Goal: Transaction & Acquisition: Book appointment/travel/reservation

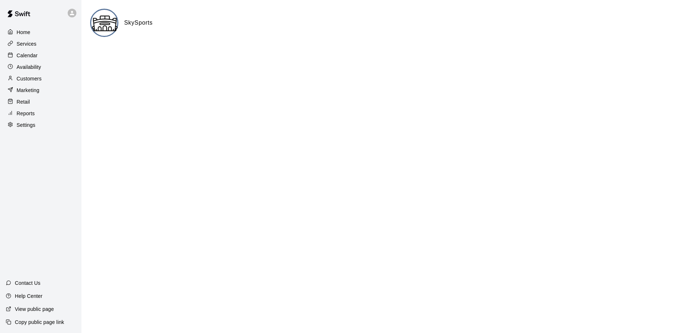
click at [35, 58] on p "Calendar" at bounding box center [27, 55] width 21 height 7
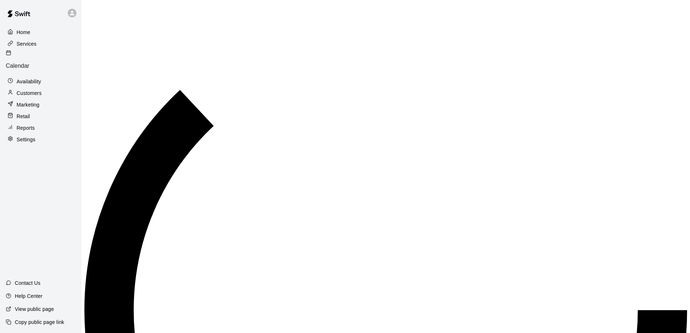
scroll to position [381, 0]
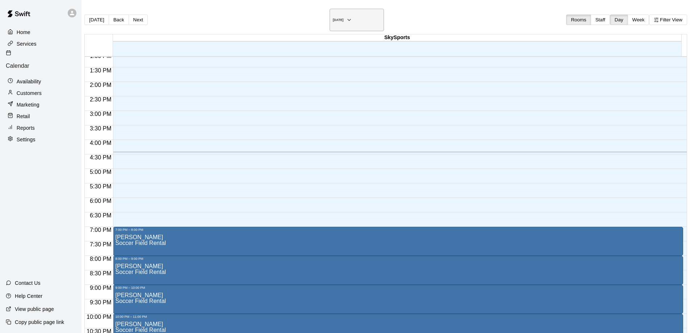
click at [352, 17] on icon "button" at bounding box center [349, 20] width 6 height 9
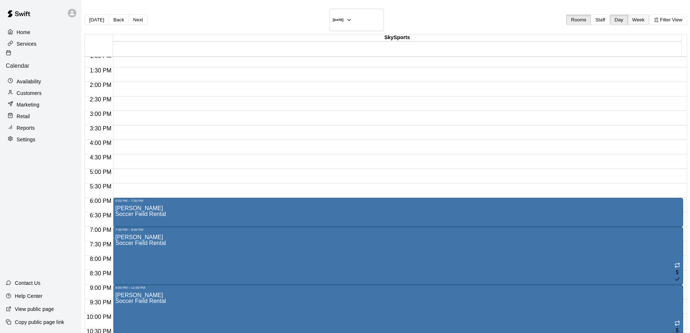
click at [628, 16] on button "Week" at bounding box center [639, 19] width 22 height 11
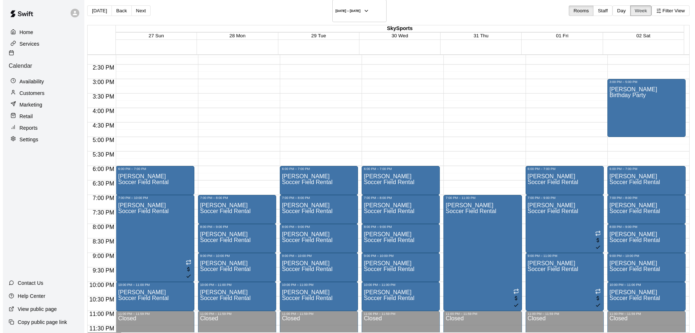
scroll to position [12, 0]
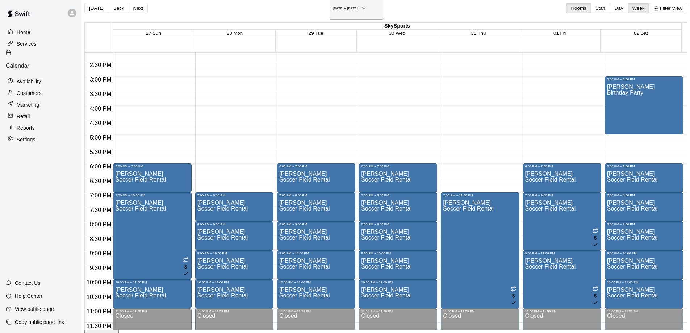
click at [361, 7] on button "[DATE] – [DATE]" at bounding box center [357, 8] width 54 height 22
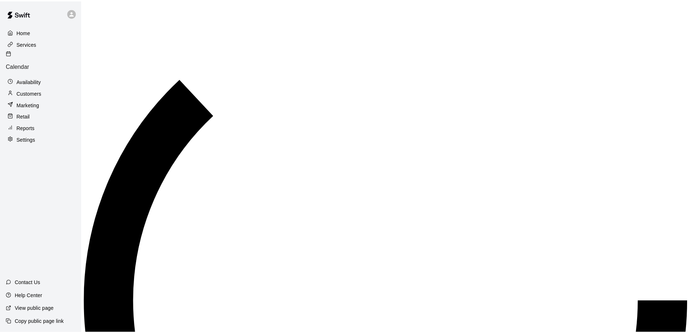
scroll to position [9, 0]
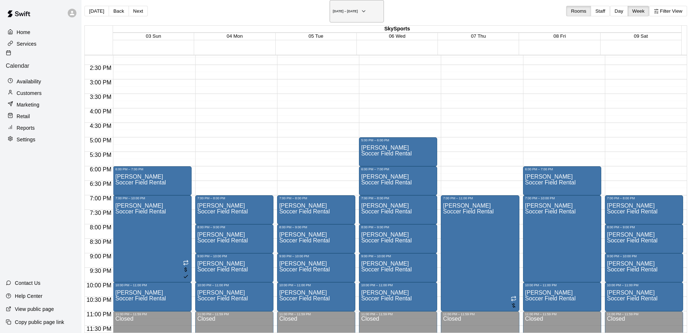
click at [361, 7] on icon "button" at bounding box center [364, 11] width 6 height 9
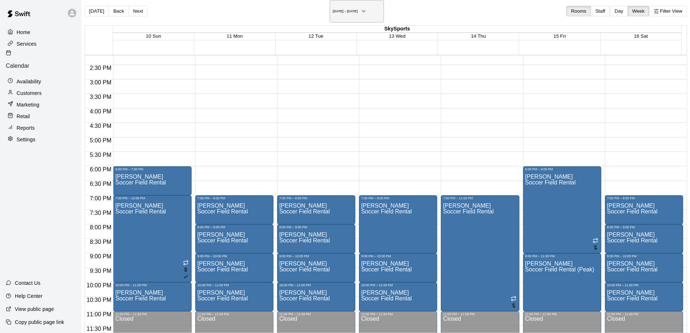
click at [361, 8] on icon "button" at bounding box center [364, 11] width 6 height 9
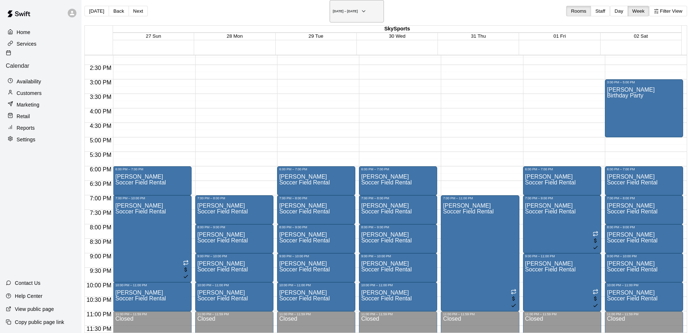
click at [358, 9] on h6 "[DATE] – [DATE]" at bounding box center [345, 11] width 25 height 4
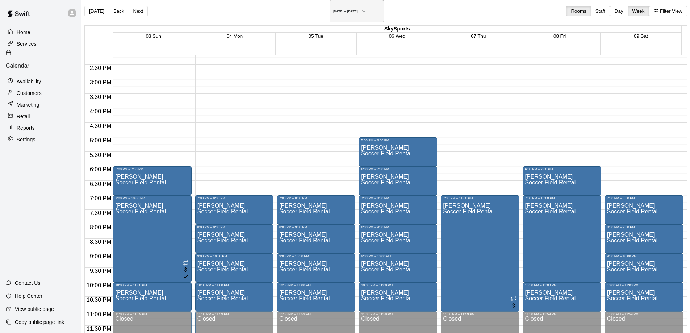
click at [346, 9] on h6 "[DATE] – [DATE]" at bounding box center [345, 11] width 25 height 4
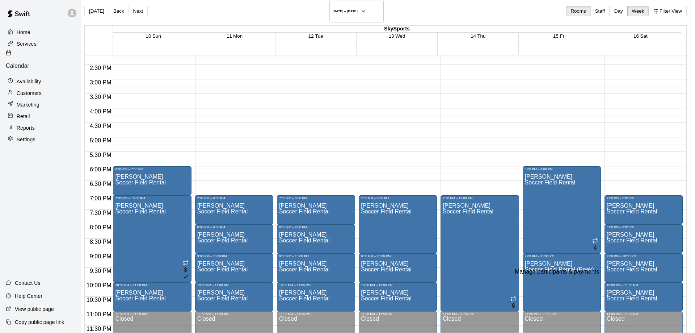
type input "***"
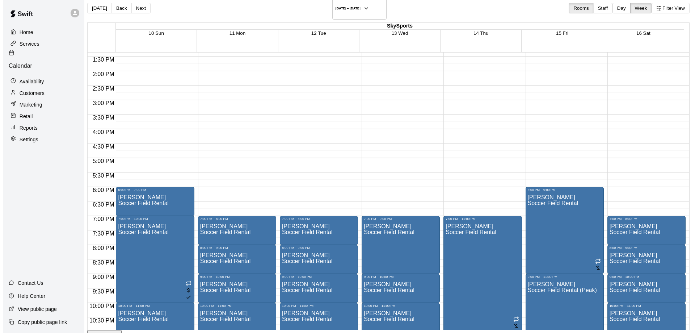
scroll to position [375, 0]
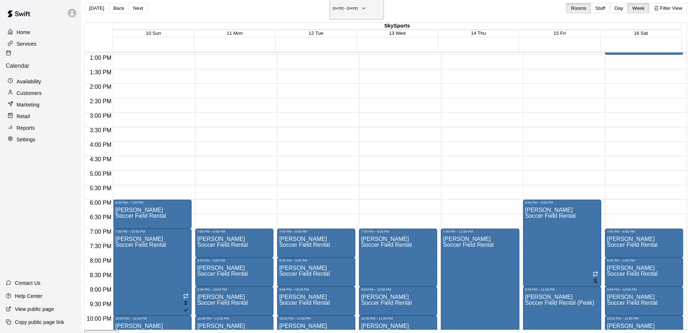
click at [354, 6] on button "[DATE] – [DATE]" at bounding box center [357, 8] width 54 height 22
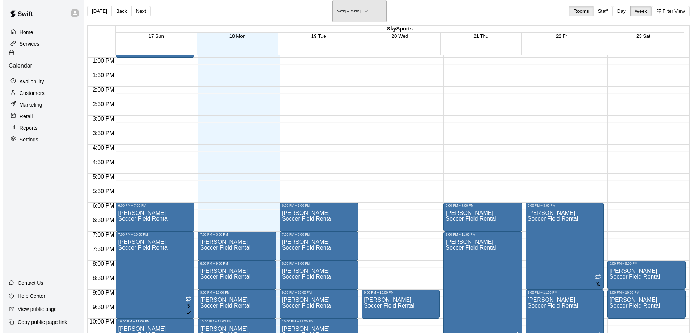
scroll to position [411, 0]
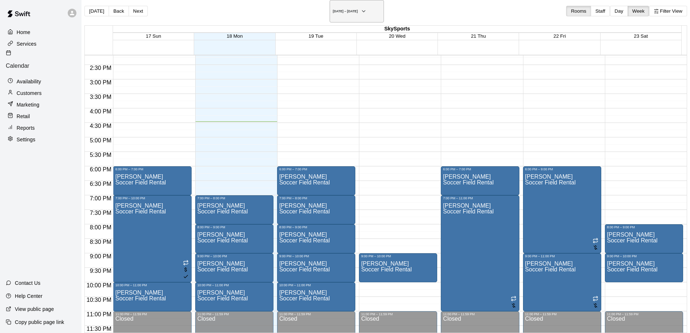
click at [352, 9] on h6 "[DATE] – [DATE]" at bounding box center [345, 11] width 25 height 4
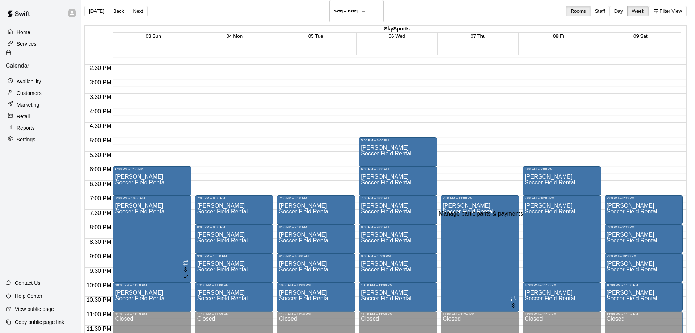
type input "*"
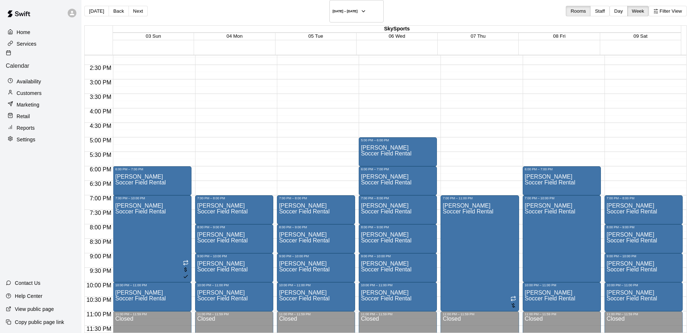
type input "***"
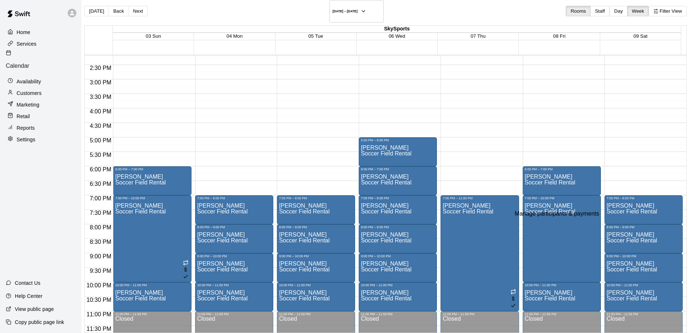
type input "*"
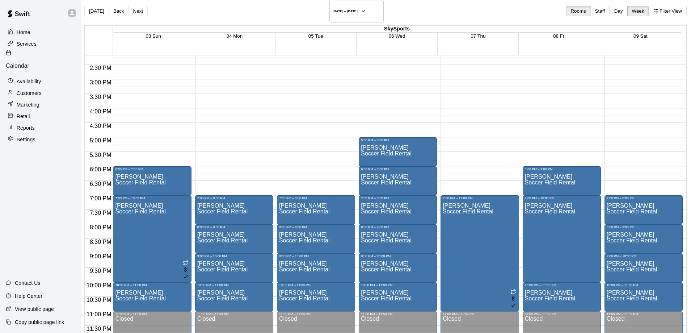
type input "***"
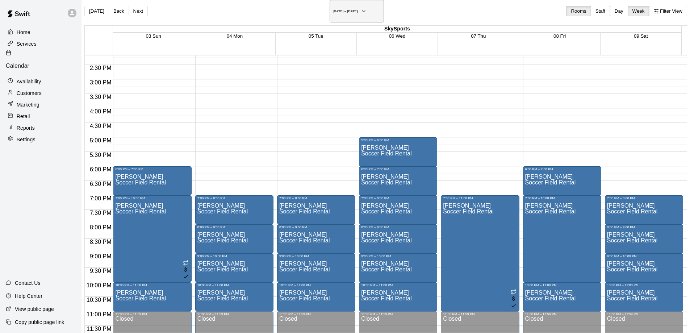
click at [350, 9] on h6 "[DATE] – [DATE]" at bounding box center [345, 11] width 25 height 4
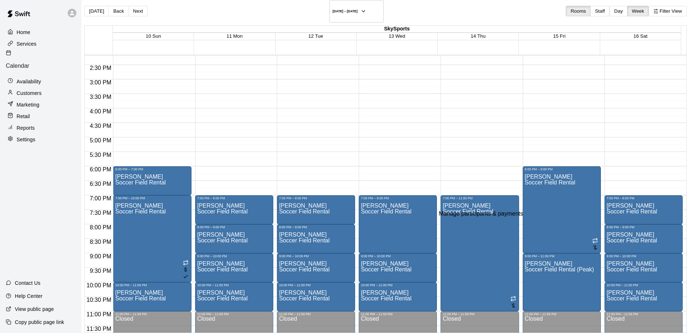
type input "***"
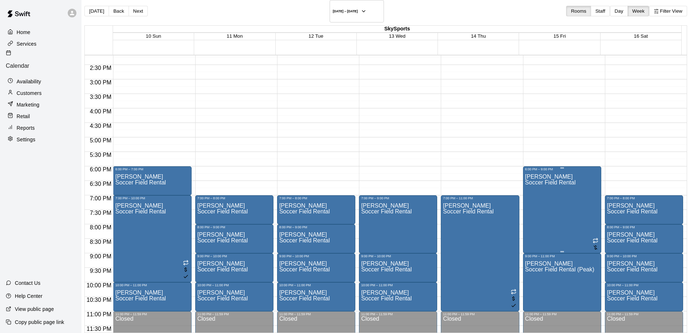
click at [543, 209] on div "[PERSON_NAME] Soccer Field Rental" at bounding box center [562, 337] width 74 height 333
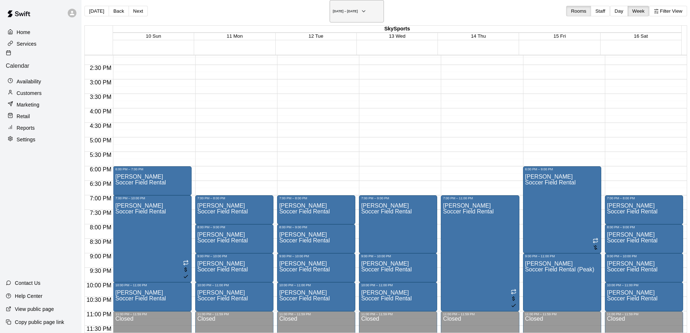
click at [361, 10] on icon "button" at bounding box center [364, 11] width 6 height 9
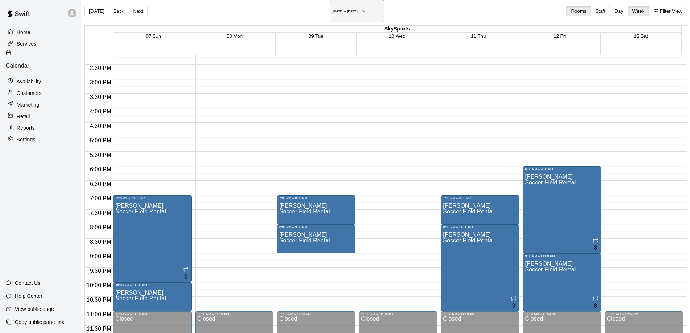
click at [362, 9] on icon "button" at bounding box center [364, 11] width 6 height 9
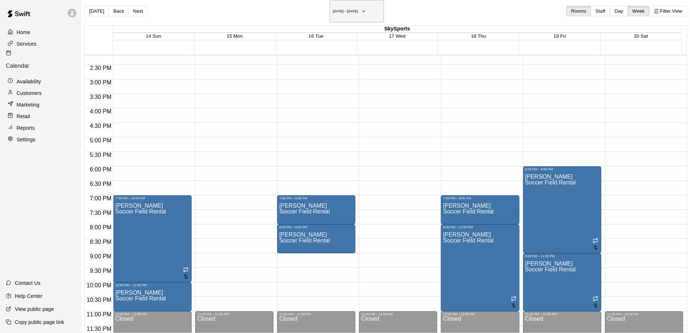
click at [367, 10] on icon "button" at bounding box center [364, 11] width 6 height 9
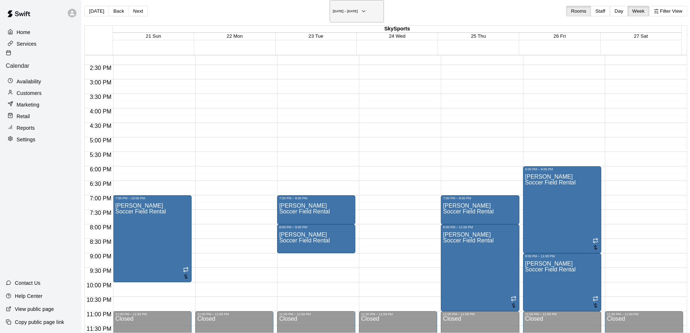
click at [365, 9] on icon "button" at bounding box center [364, 11] width 6 height 9
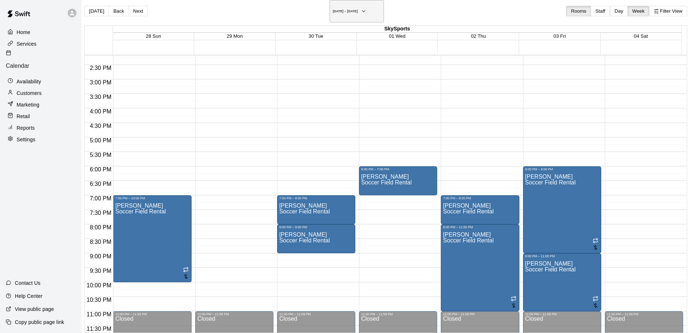
click at [372, 5] on button "[DATE] – [DATE]" at bounding box center [357, 11] width 54 height 22
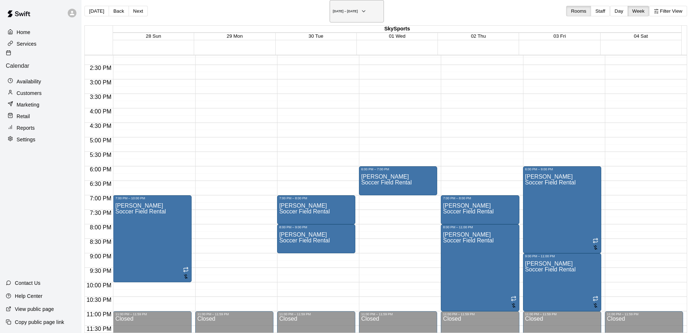
click at [358, 9] on h6 "[DATE] – [DATE]" at bounding box center [345, 11] width 25 height 4
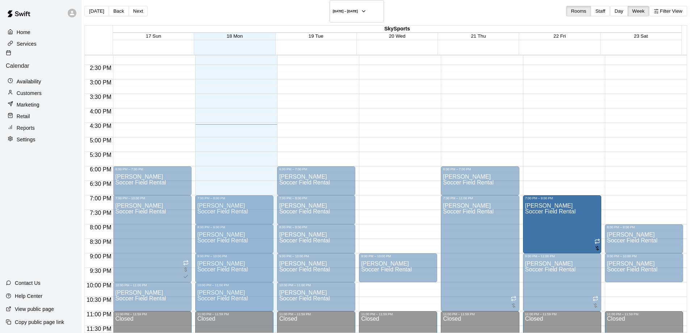
drag, startPoint x: 536, startPoint y: 160, endPoint x: 539, endPoint y: 189, distance: 29.1
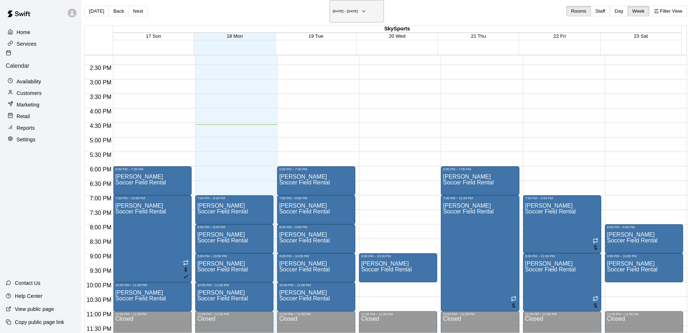
click at [362, 10] on icon "button" at bounding box center [364, 11] width 6 height 9
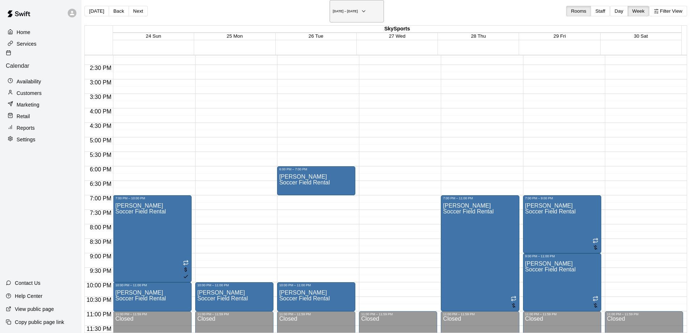
click at [361, 7] on icon "button" at bounding box center [364, 11] width 6 height 9
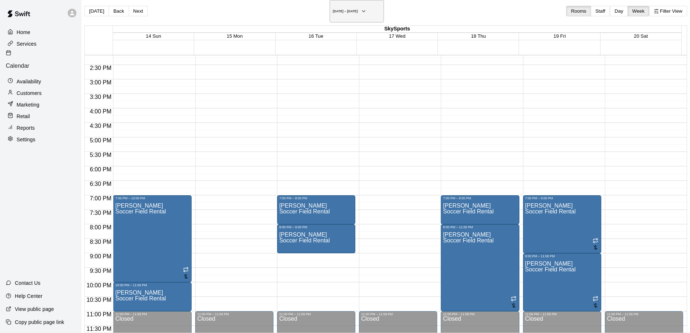
click at [357, 9] on h6 "[DATE] – [DATE]" at bounding box center [345, 11] width 25 height 4
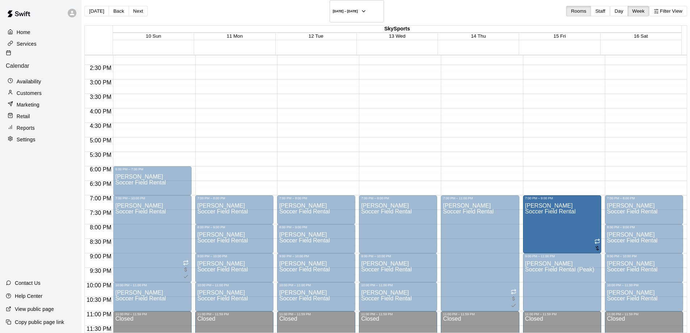
drag, startPoint x: 534, startPoint y: 160, endPoint x: 530, endPoint y: 188, distance: 27.5
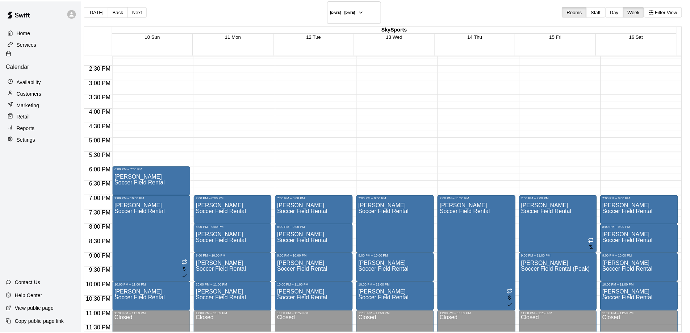
scroll to position [96, 0]
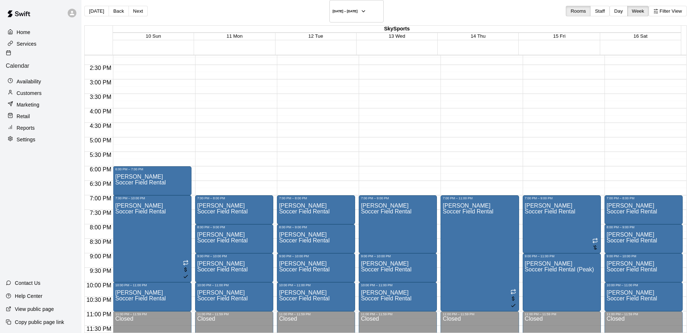
type input "***"
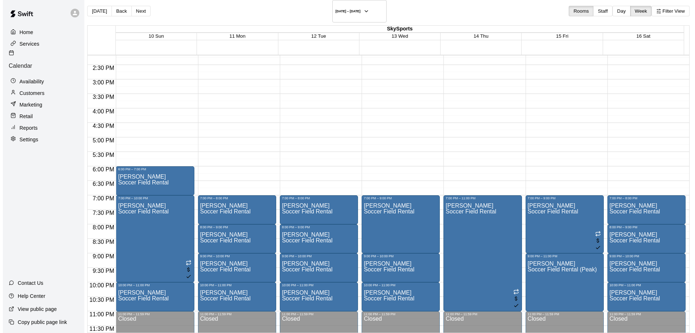
scroll to position [12, 0]
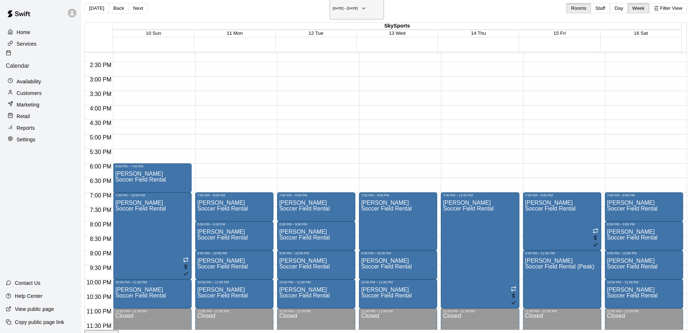
click at [361, 5] on icon "button" at bounding box center [364, 8] width 6 height 9
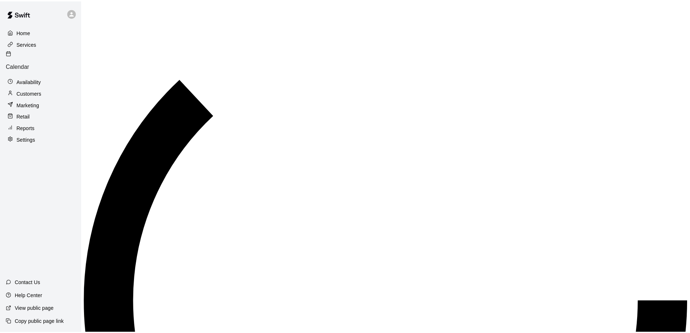
scroll to position [9, 0]
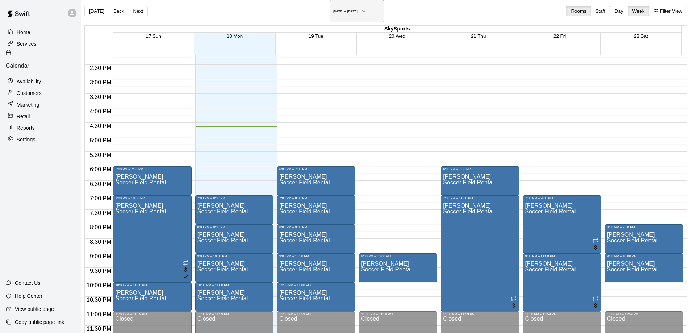
click at [346, 9] on h6 "[DATE] – [DATE]" at bounding box center [345, 11] width 25 height 4
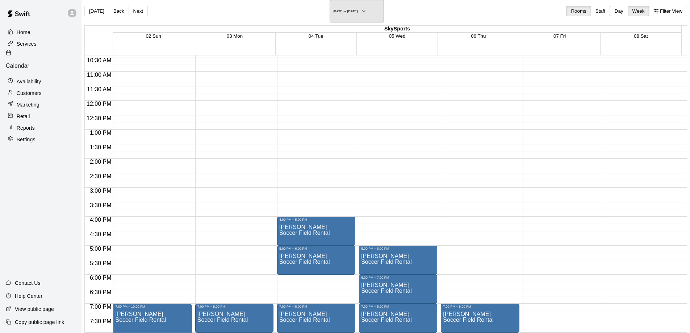
scroll to position [302, 0]
click at [357, 9] on h6 "[DATE] – [DATE]" at bounding box center [345, 11] width 25 height 4
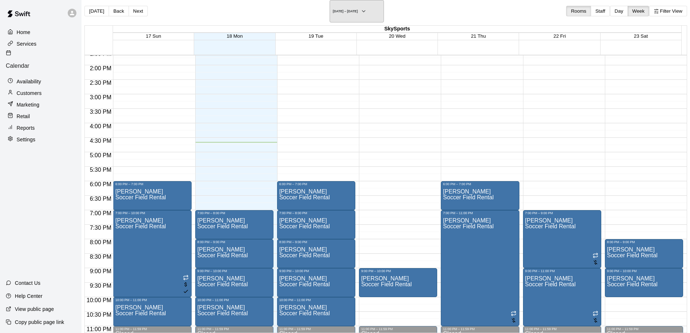
scroll to position [411, 0]
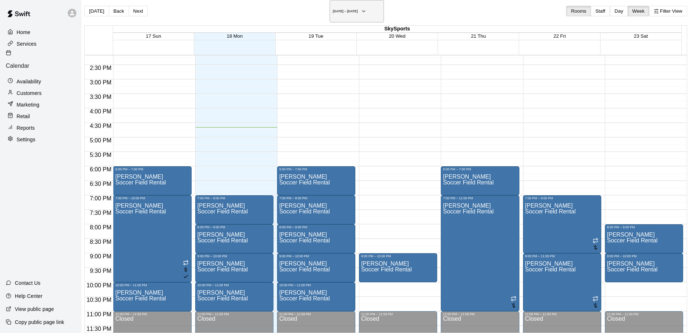
click at [359, 12] on button "[DATE] – [DATE]" at bounding box center [357, 11] width 54 height 22
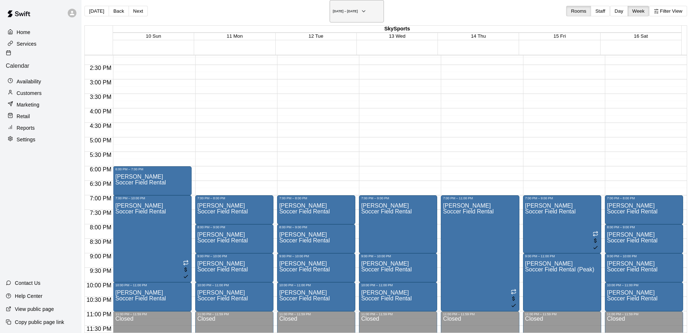
click at [343, 9] on h6 "[DATE] – [DATE]" at bounding box center [345, 11] width 25 height 4
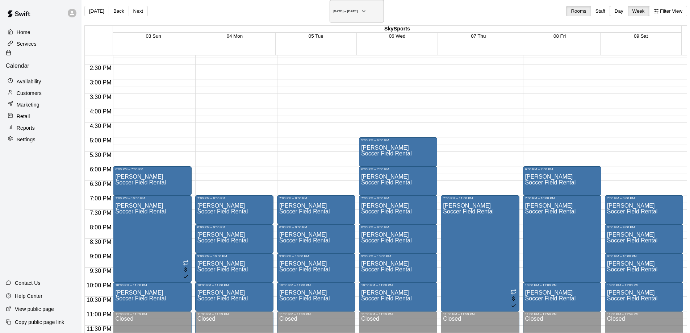
click at [363, 5] on button "[DATE] – [DATE]" at bounding box center [357, 11] width 54 height 22
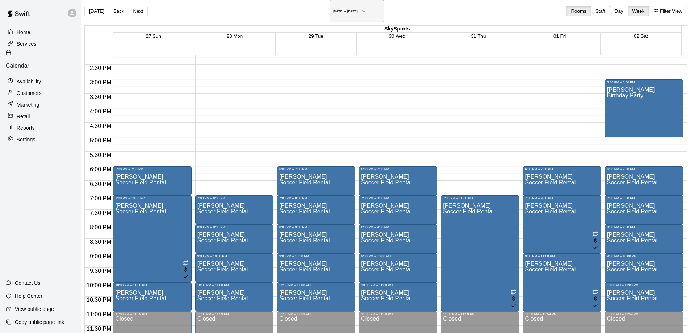
click at [356, 11] on h6 "[DATE] – [DATE]" at bounding box center [345, 11] width 25 height 4
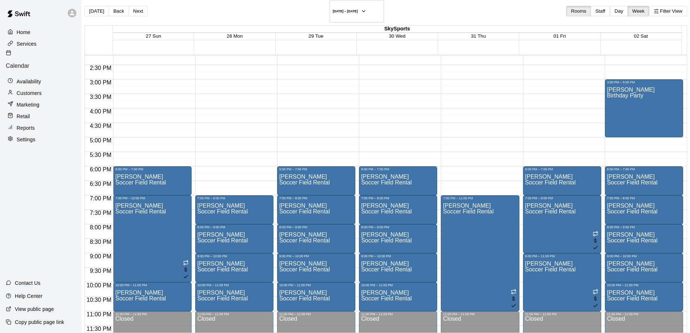
click at [34, 89] on p "Customers" at bounding box center [29, 92] width 25 height 7
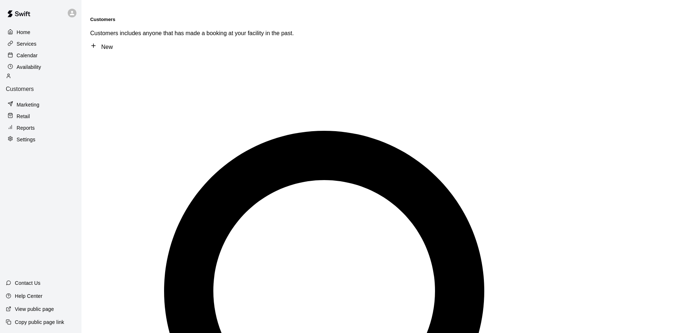
click at [34, 42] on p "Services" at bounding box center [27, 43] width 20 height 7
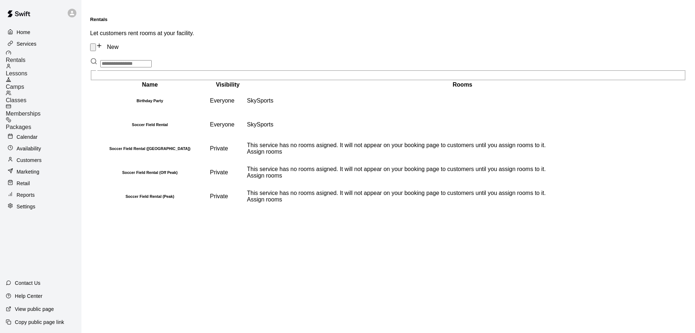
click at [25, 191] on p "Reports" at bounding box center [26, 194] width 18 height 7
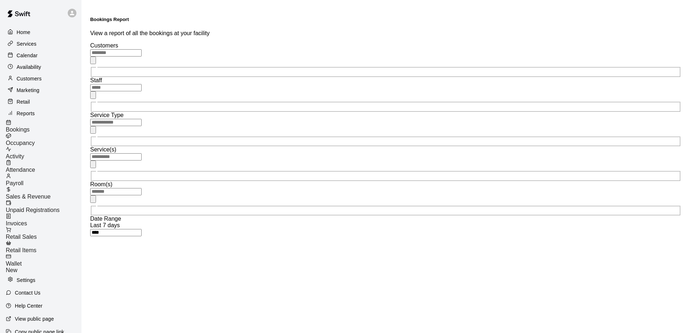
click at [38, 187] on div "Sales & Revenue" at bounding box center [44, 193] width 76 height 13
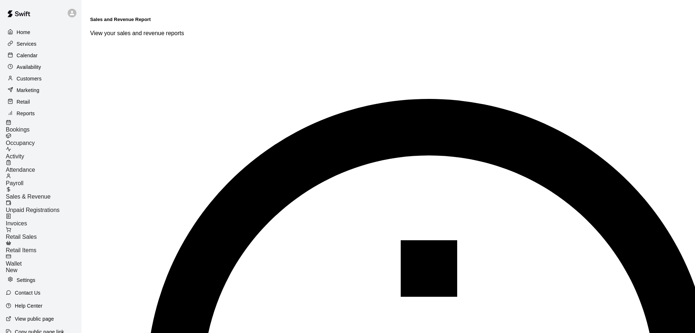
type input "******"
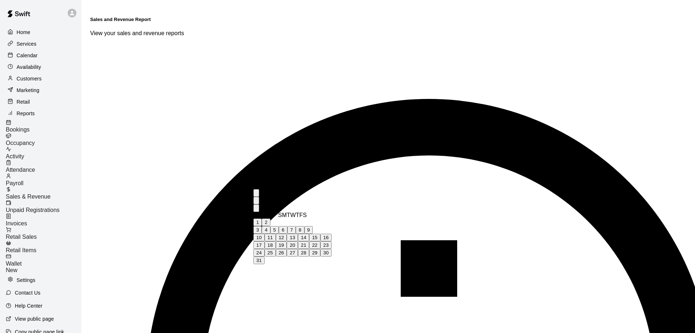
click at [285, 249] on div "17 18 19 20 21 22 23" at bounding box center [293, 245] width 78 height 8
click at [276, 249] on button "18" at bounding box center [270, 245] width 11 height 8
type input "**********"
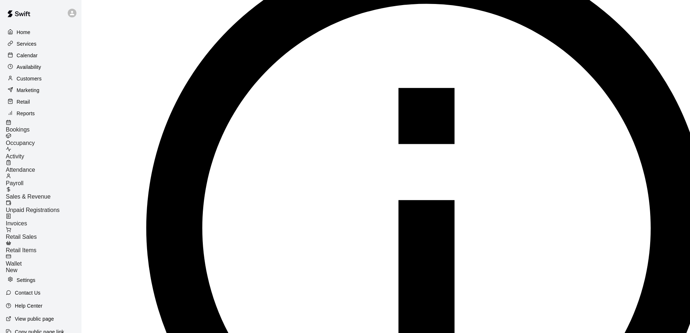
scroll to position [165, 0]
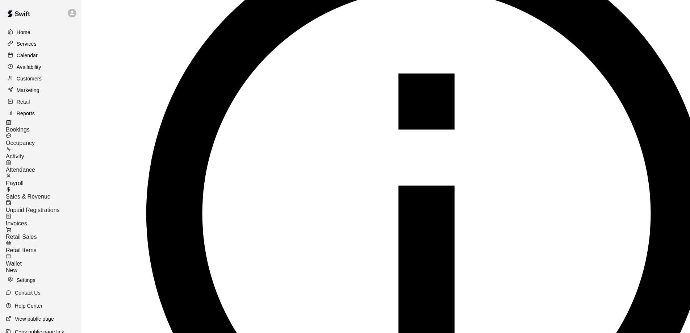
drag, startPoint x: 227, startPoint y: 111, endPoint x: 171, endPoint y: 127, distance: 57.9
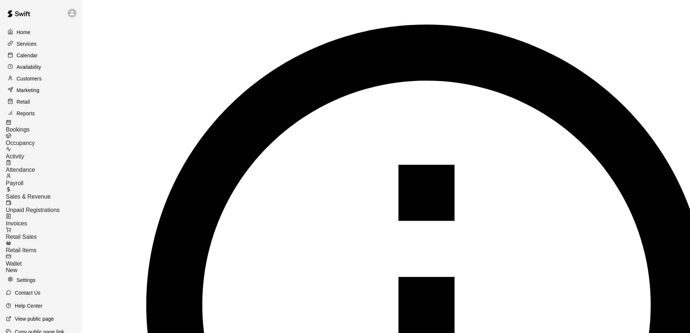
scroll to position [57, 0]
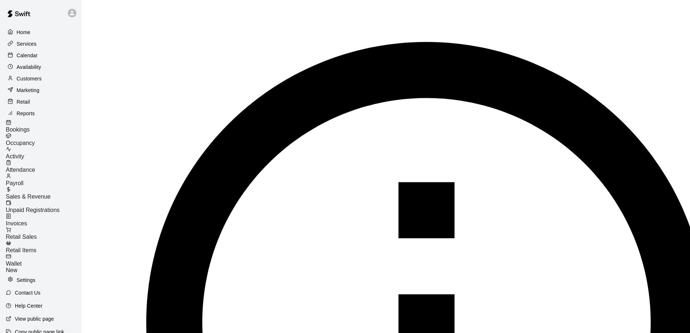
click at [35, 147] on div "Activity" at bounding box center [44, 152] width 76 height 13
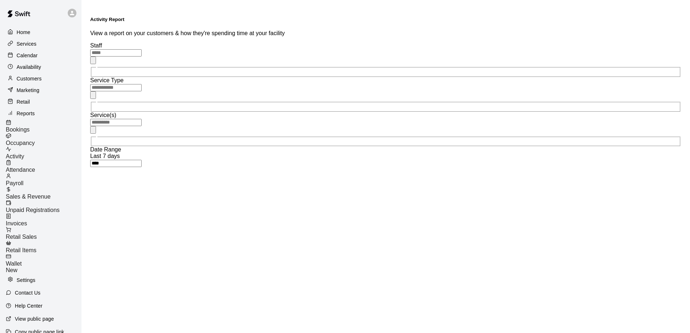
click at [38, 193] on span "Sales & Revenue" at bounding box center [28, 196] width 45 height 6
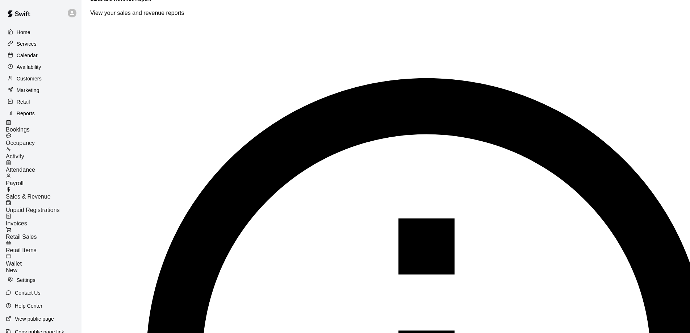
scroll to position [109, 0]
click at [43, 59] on div "Calendar" at bounding box center [41, 55] width 70 height 11
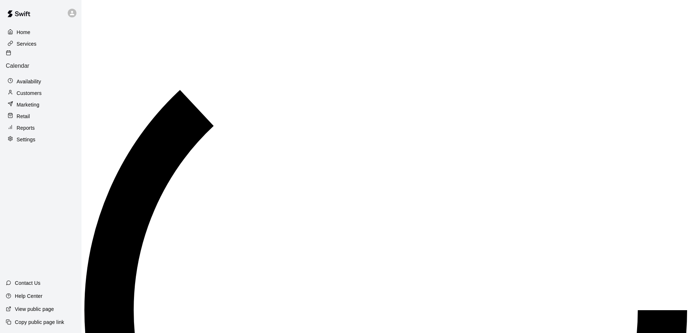
scroll to position [381, 0]
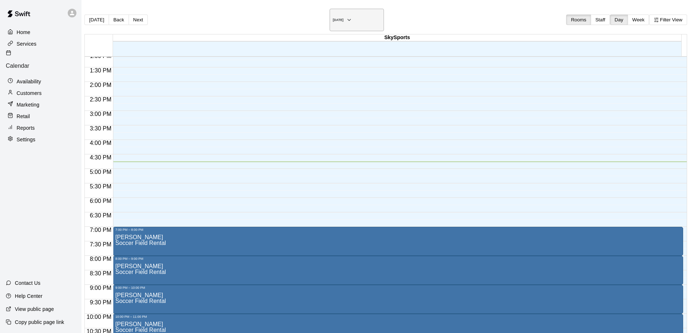
click at [352, 18] on icon "button" at bounding box center [349, 20] width 6 height 9
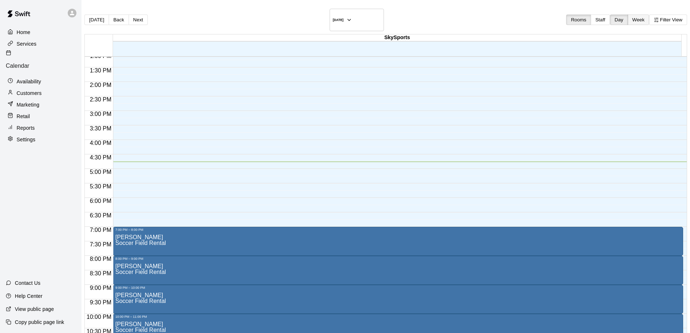
click at [628, 14] on button "Week" at bounding box center [639, 19] width 22 height 11
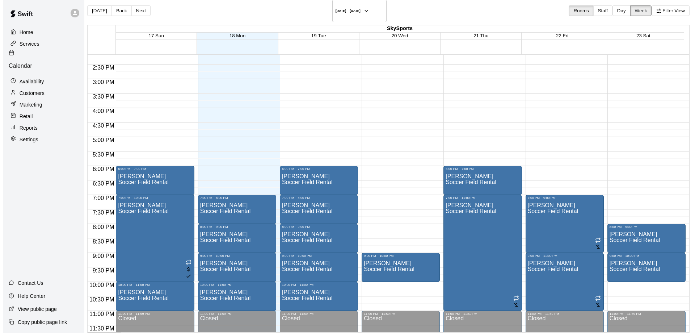
scroll to position [12, 0]
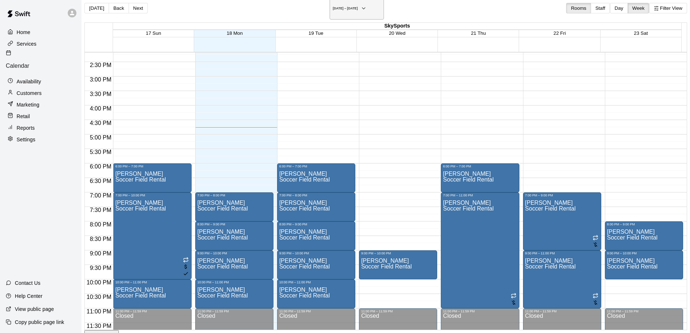
click at [361, 6] on icon "button" at bounding box center [364, 8] width 6 height 9
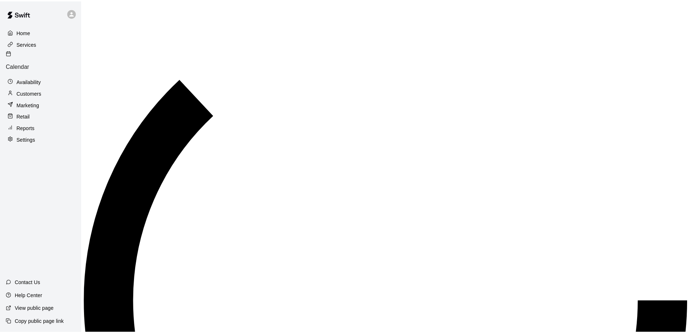
scroll to position [9, 0]
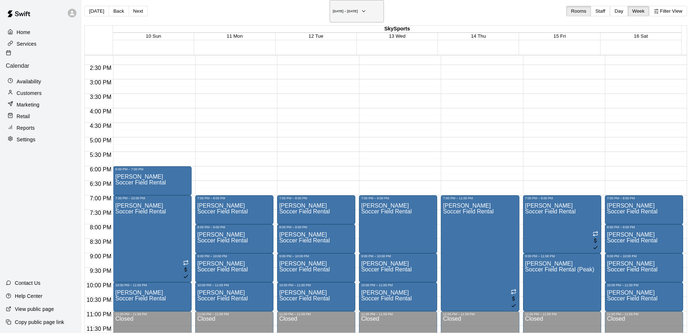
click at [335, 9] on h6 "[DATE] – [DATE]" at bounding box center [345, 11] width 25 height 4
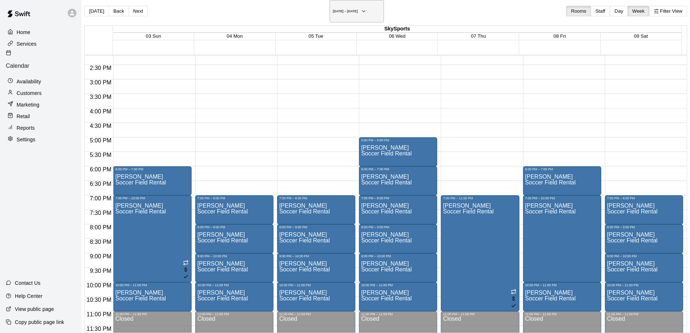
click at [361, 7] on icon "button" at bounding box center [364, 11] width 6 height 9
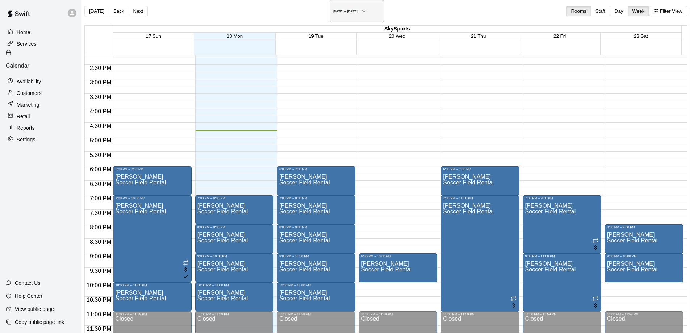
click at [351, 9] on h6 "[DATE] – [DATE]" at bounding box center [345, 11] width 25 height 4
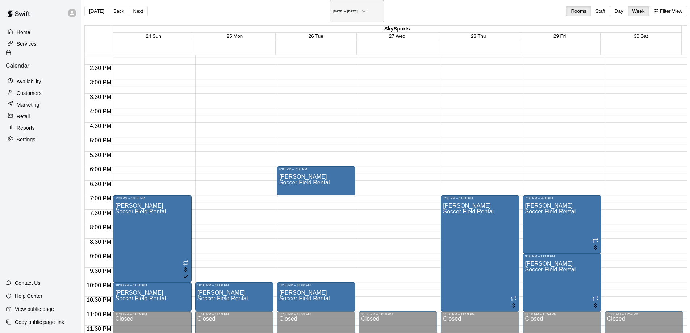
click at [365, 11] on button "[DATE] – [DATE]" at bounding box center [357, 11] width 54 height 22
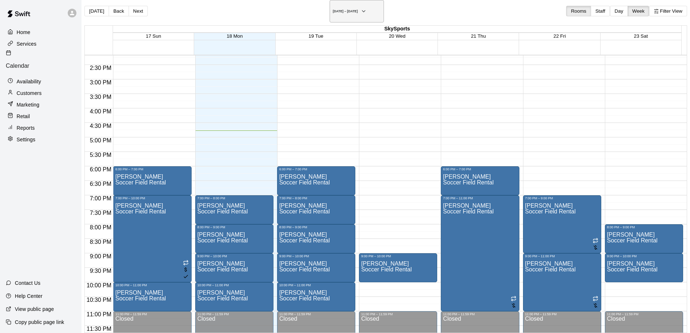
click at [354, 8] on button "[DATE] – [DATE]" at bounding box center [357, 11] width 54 height 22
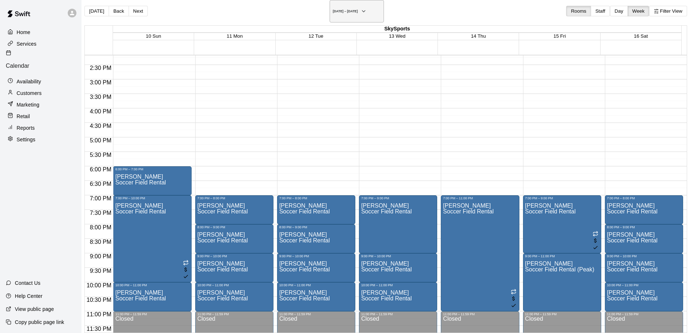
click at [341, 9] on h6 "[DATE] – [DATE]" at bounding box center [345, 11] width 25 height 4
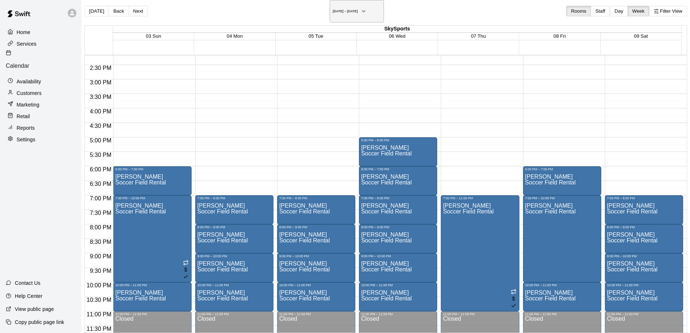
click at [356, 4] on button "[DATE] – [DATE]" at bounding box center [357, 11] width 54 height 22
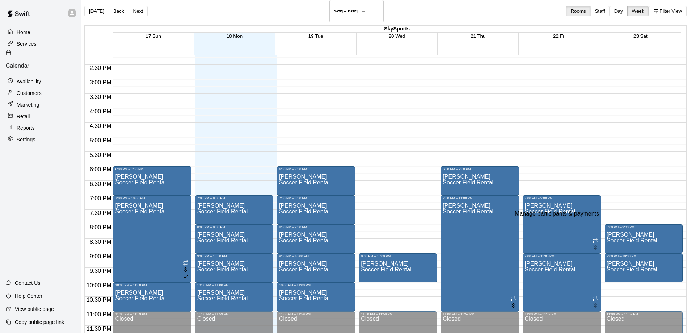
type input "*"
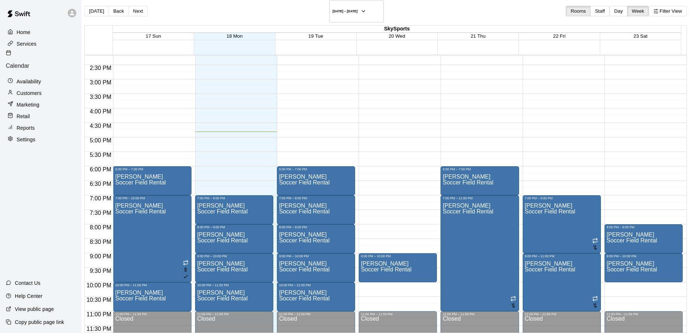
type input "***"
